Goal: Information Seeking & Learning: Learn about a topic

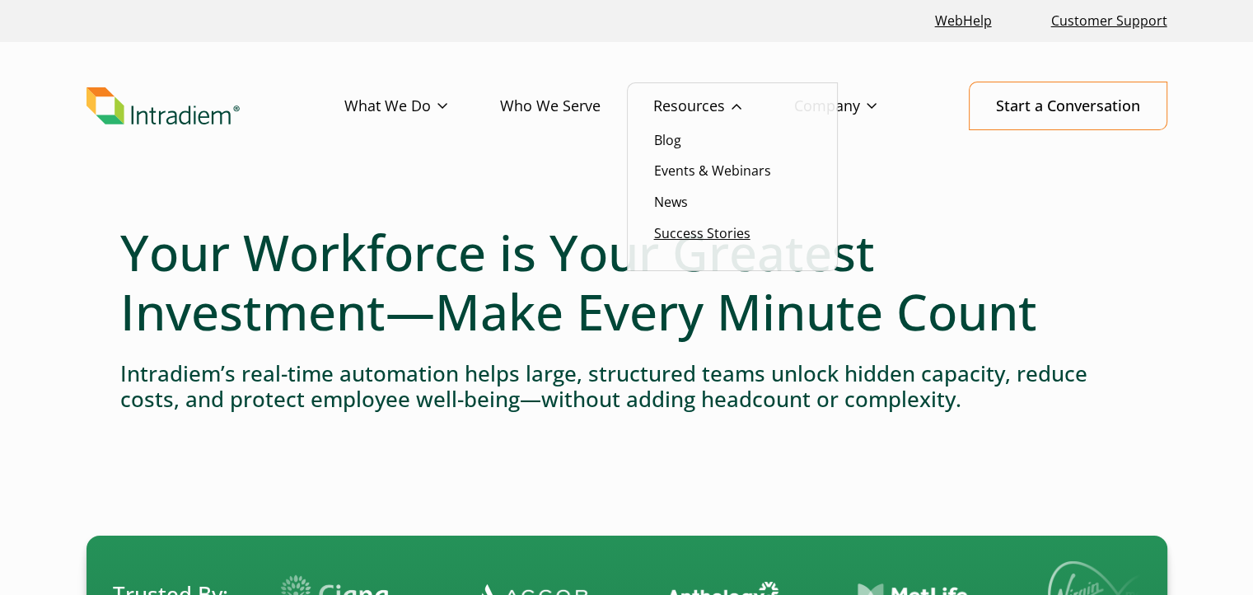
click at [713, 235] on link "Success Stories" at bounding box center [702, 233] width 96 height 18
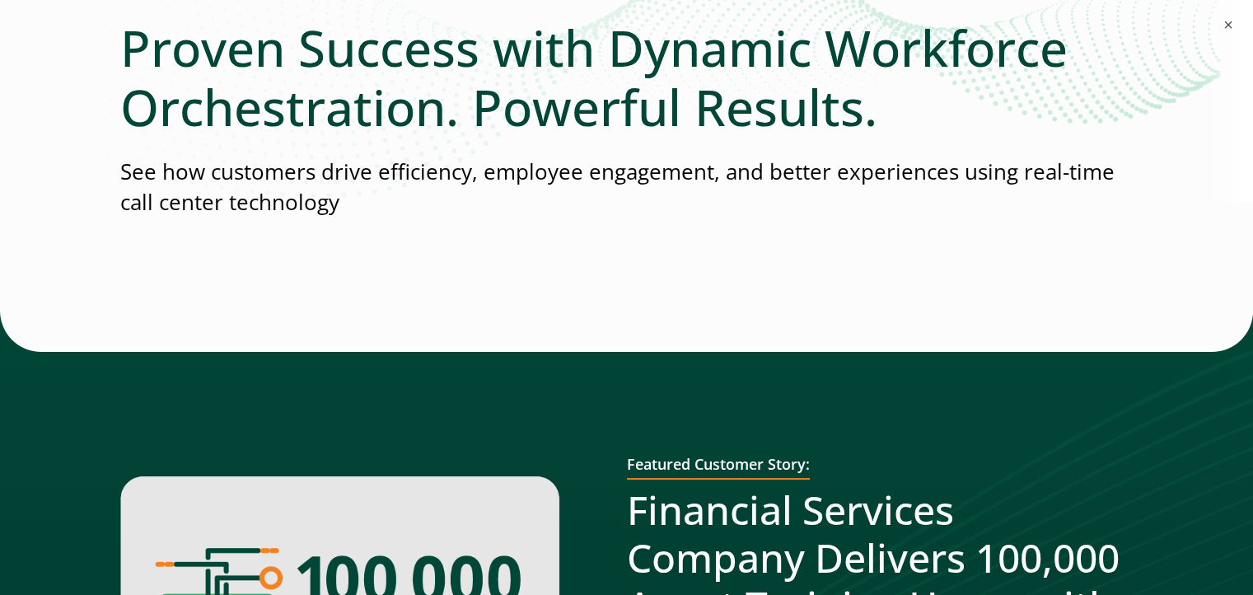
scroll to position [0, 7]
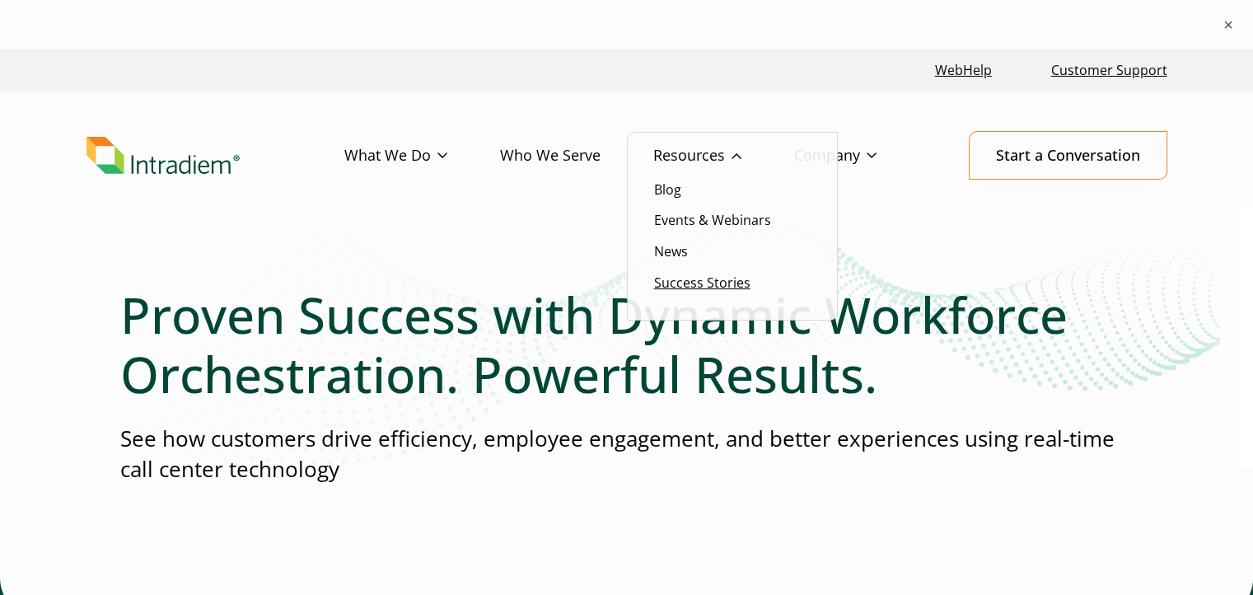
click at [685, 284] on link "Success Stories" at bounding box center [702, 283] width 96 height 18
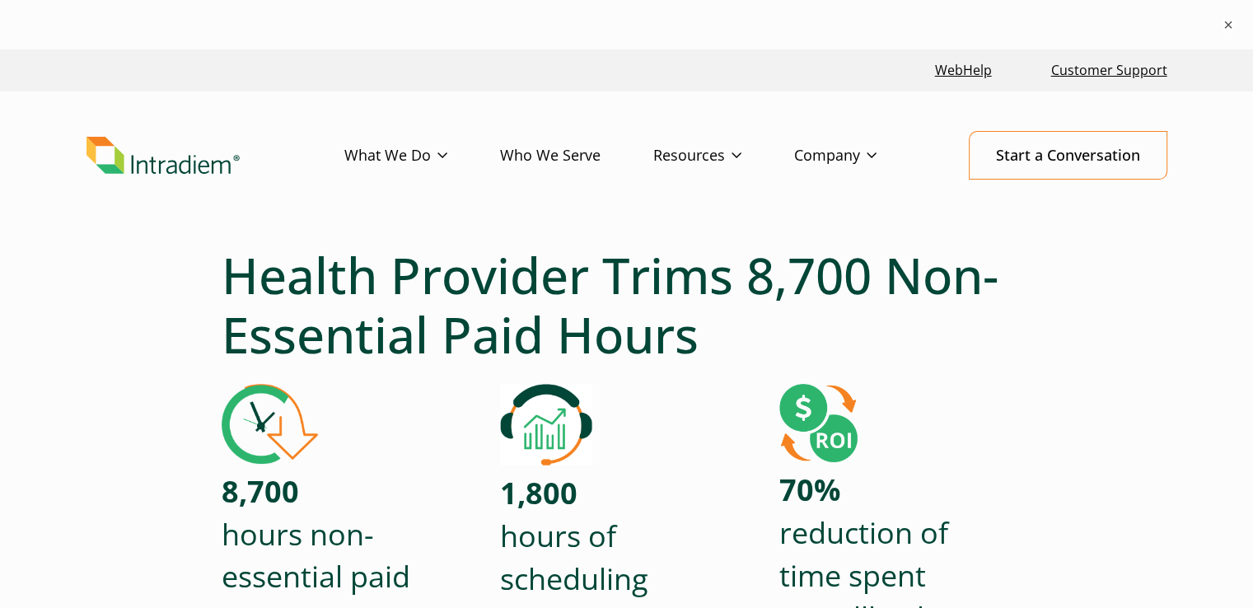
click at [666, 232] on header "Menu What We Do Platform Who We Serve Resources Blog Events & Webinars News Suc…" at bounding box center [626, 168] width 1253 height 154
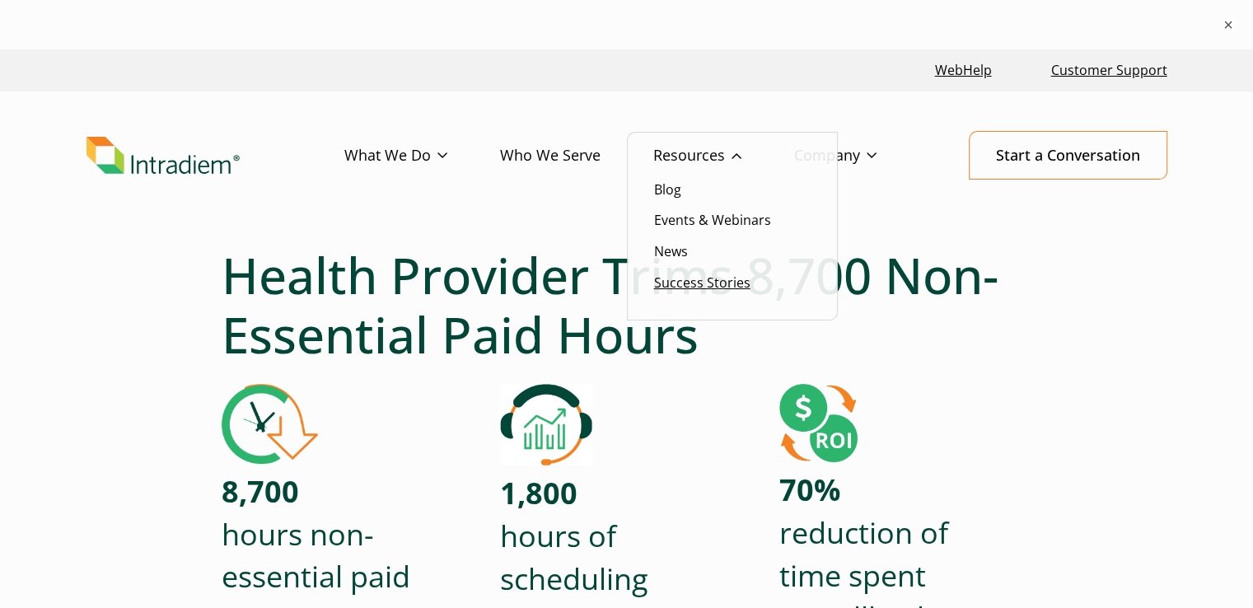
click at [656, 288] on link "Success Stories" at bounding box center [702, 283] width 96 height 18
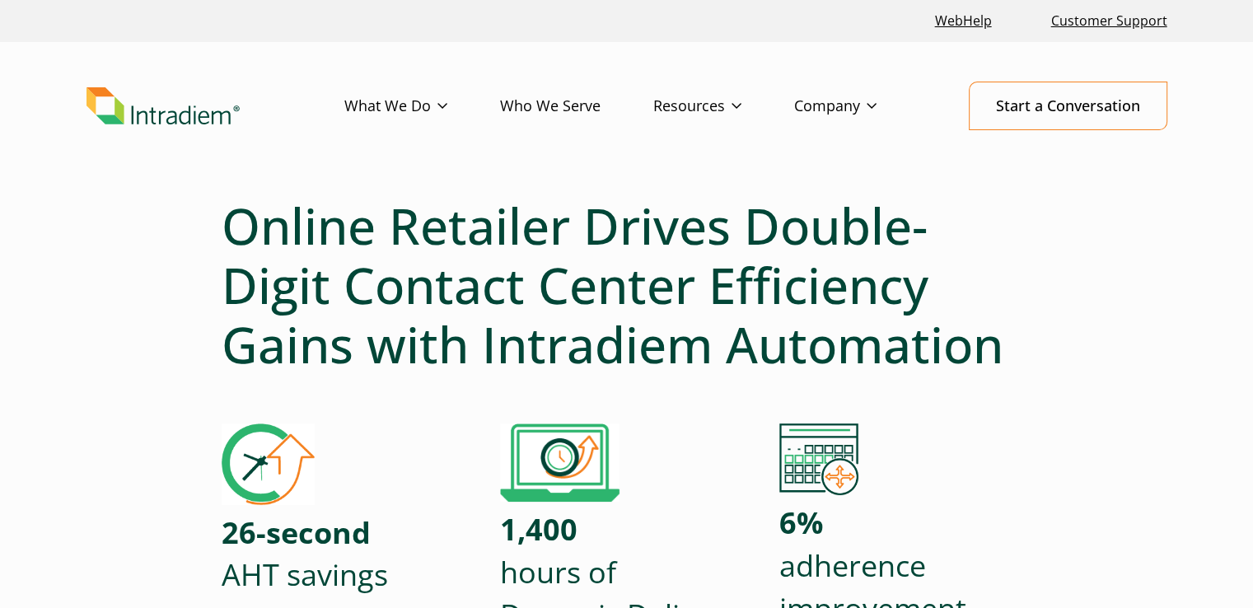
click at [489, 521] on div "26-second AHT savings 1,400 hours of Dynamic Delivery 6% adherence improvement" at bounding box center [627, 544] width 811 height 243
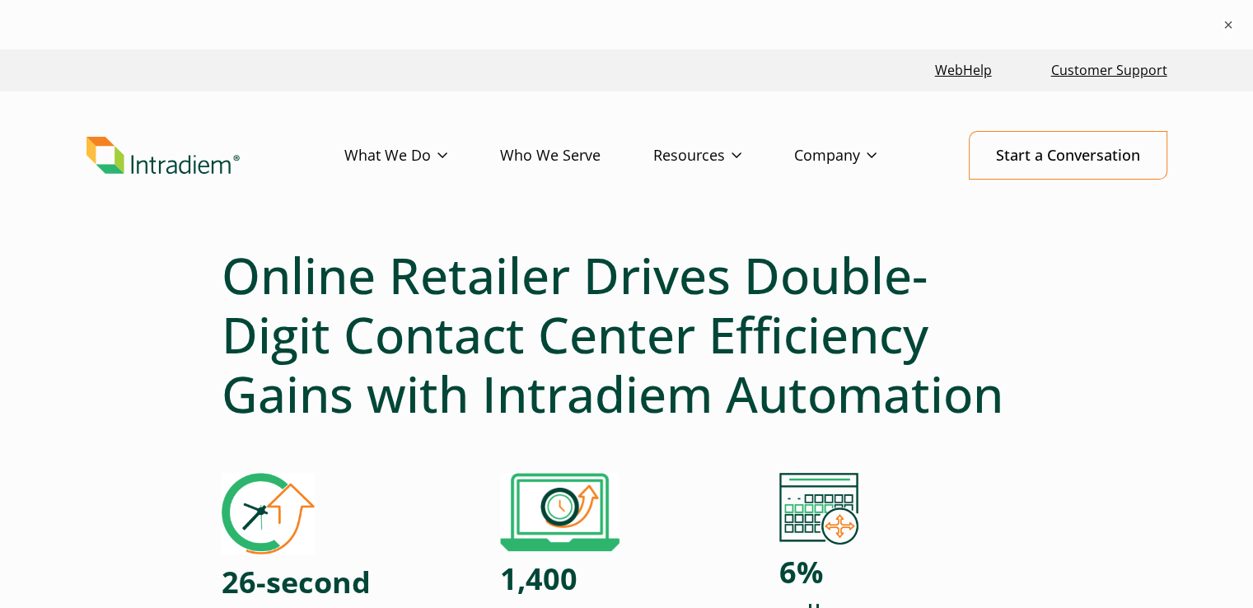
click at [249, 228] on header "Menu What We Do Platform Who We Serve Resources Blog Events & Webinars News Suc…" at bounding box center [626, 168] width 1253 height 154
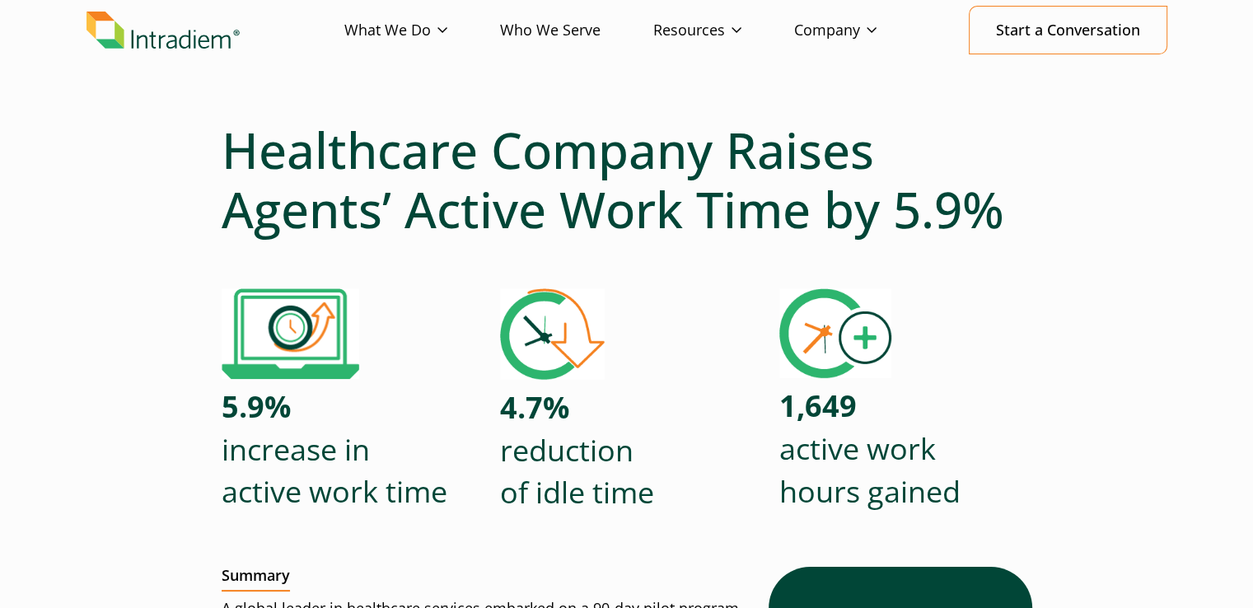
scroll to position [82, 0]
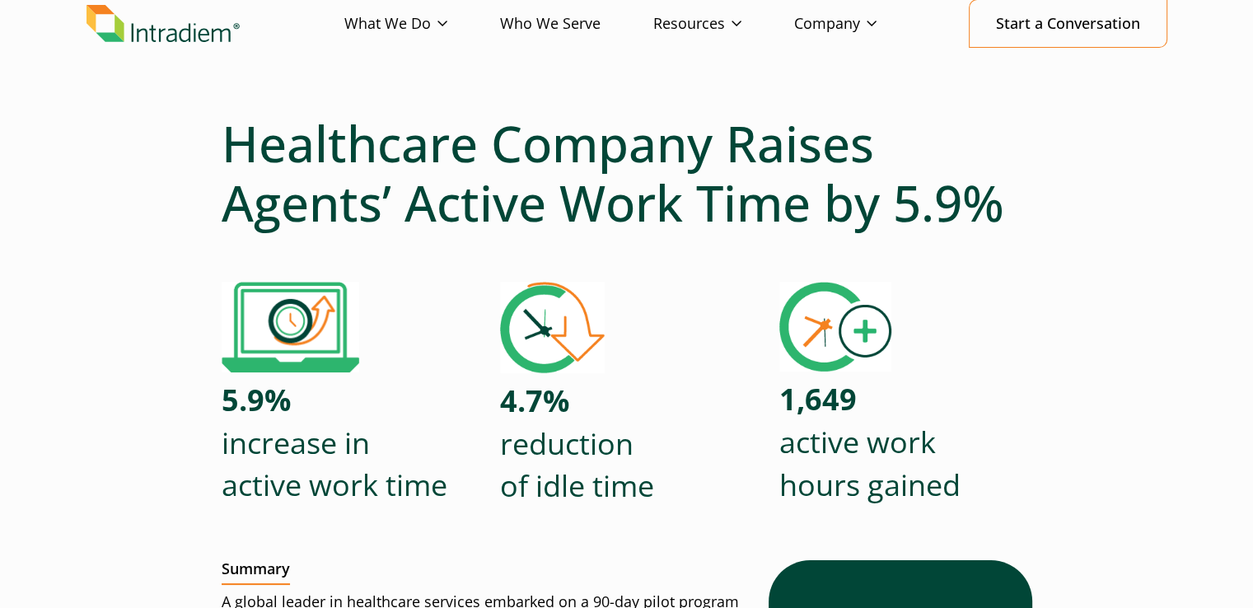
click at [768, 351] on div "5.9% increase in active work time 4.7% reduction of idle time 1,649 active work…" at bounding box center [627, 409] width 811 height 255
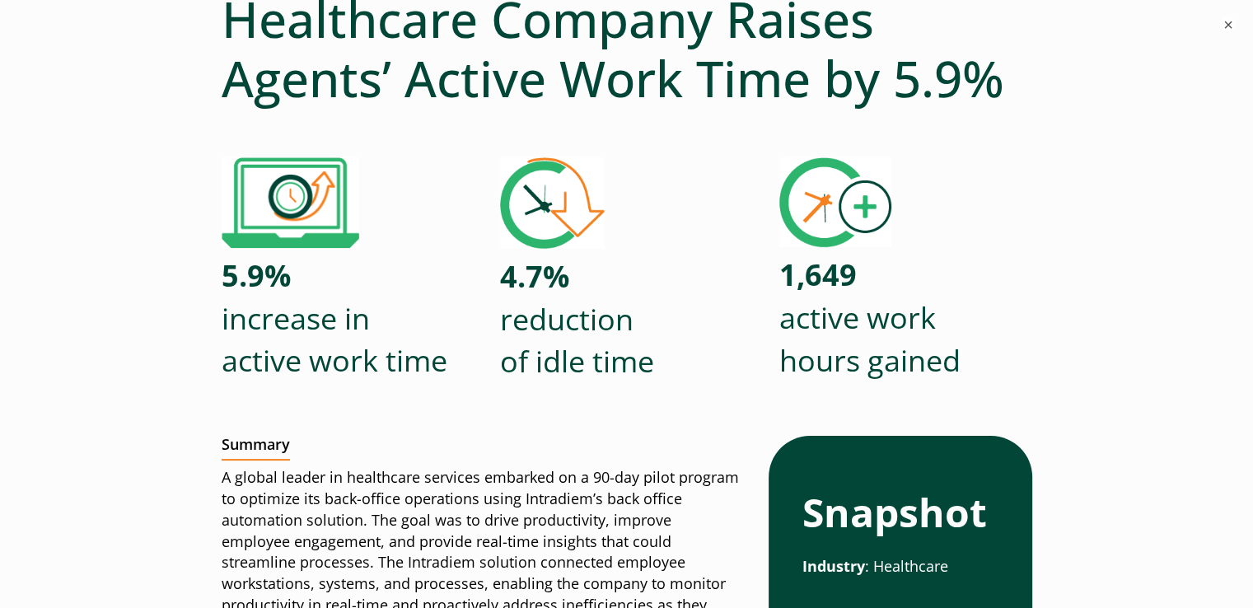
scroll to position [0, 0]
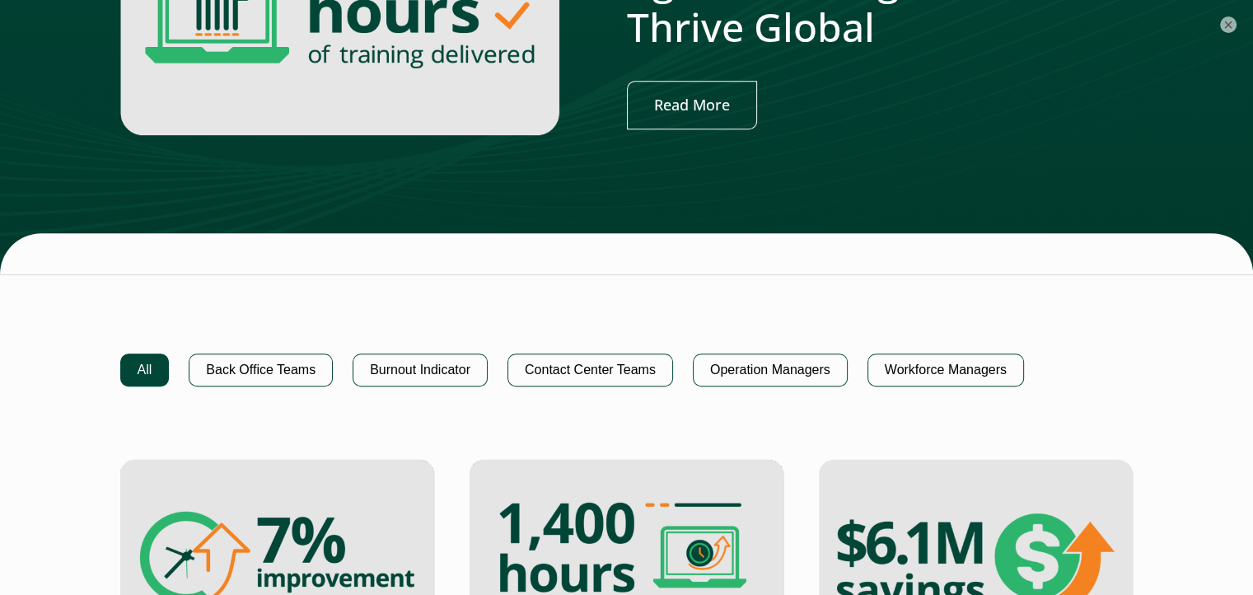
scroll to position [890, 0]
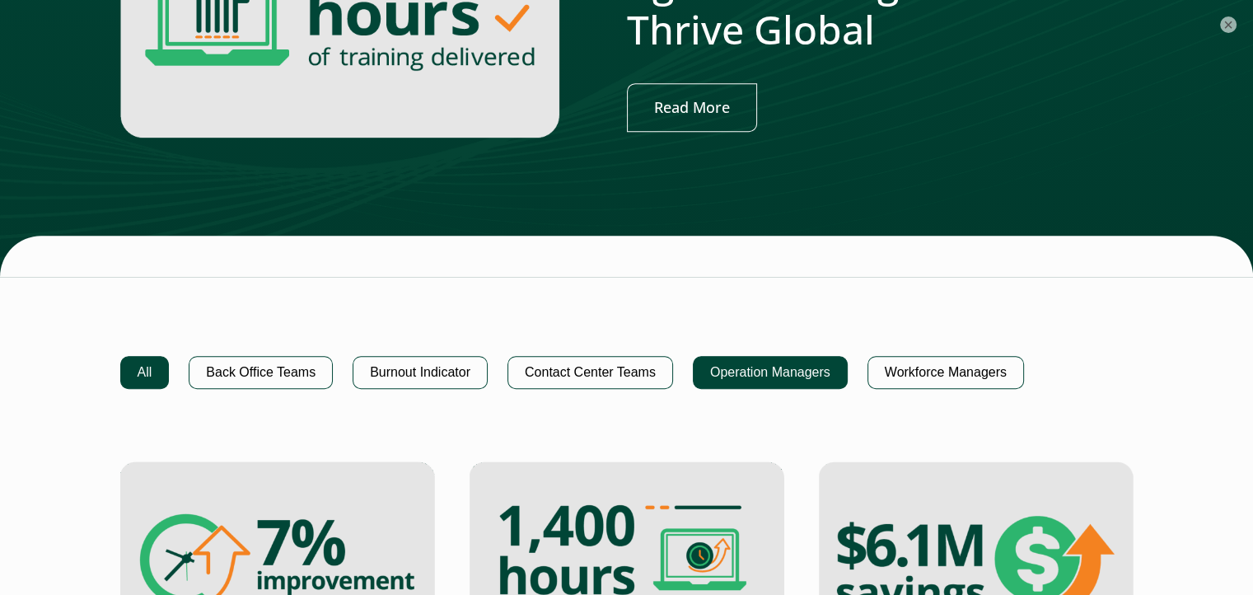
click at [726, 372] on button "Operation Managers" at bounding box center [770, 372] width 155 height 33
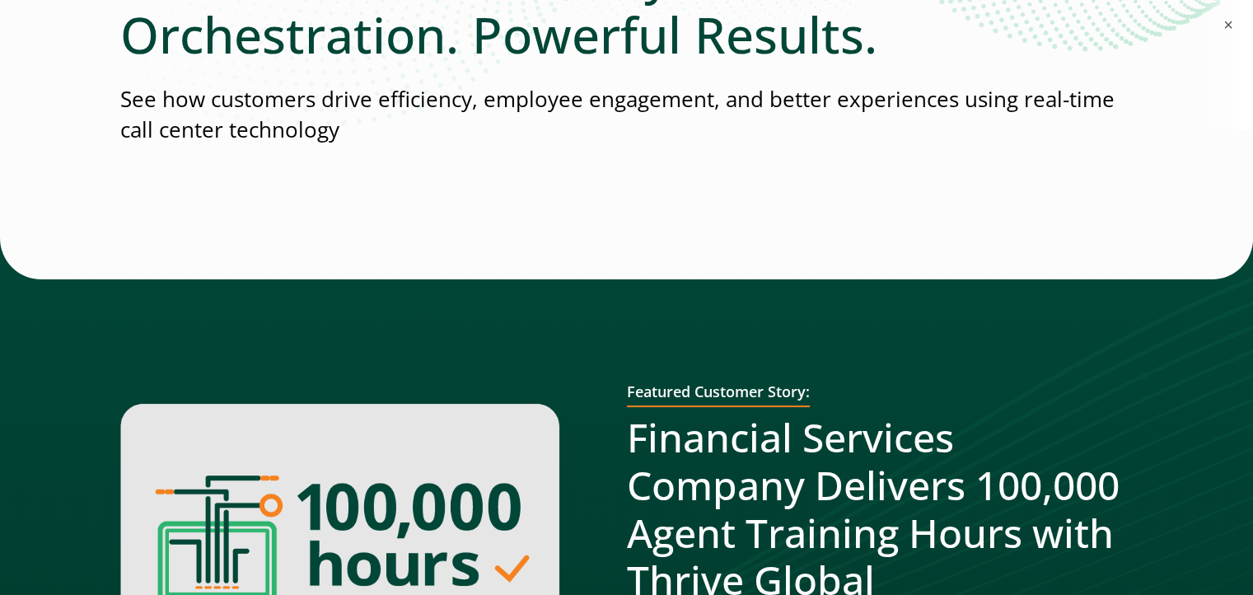
scroll to position [478, 7]
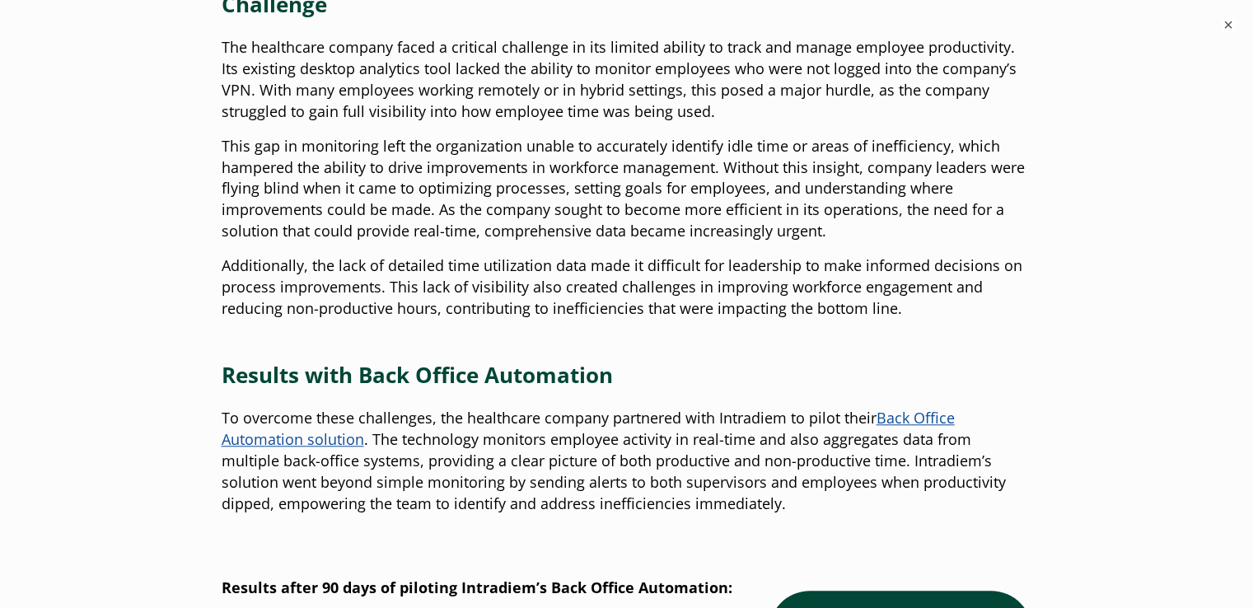
scroll to position [1292, 0]
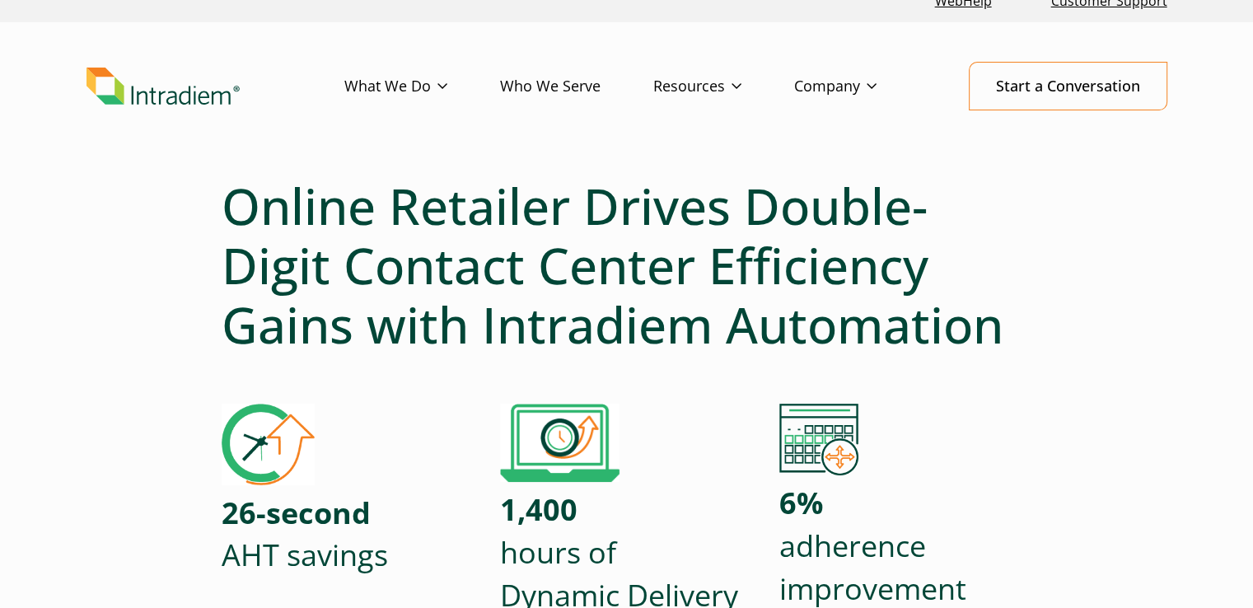
click at [554, 344] on h1 "Online Retailer Drives Double-Digit Contact Center Efficiency Gains with Intrad…" at bounding box center [627, 265] width 811 height 178
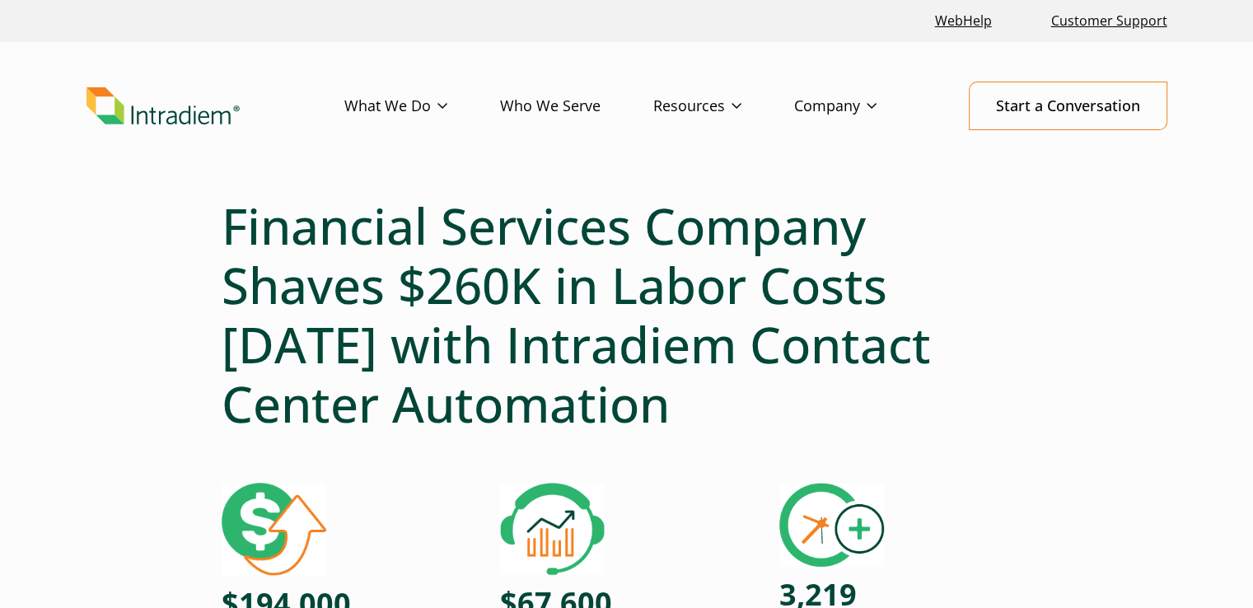
click at [709, 272] on h1 "Financial Services Company Shaves $260K in Labor Costs [DATE] with Intradiem Co…" at bounding box center [627, 314] width 811 height 237
